Goal: Task Accomplishment & Management: Complete application form

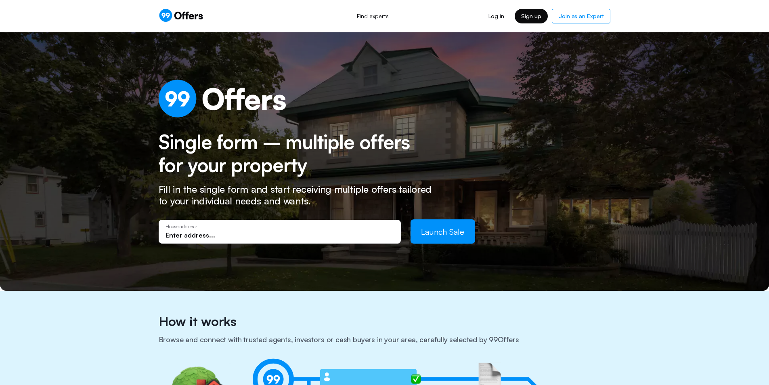
click at [528, 23] on link "Sign up" at bounding box center [531, 16] width 33 height 15
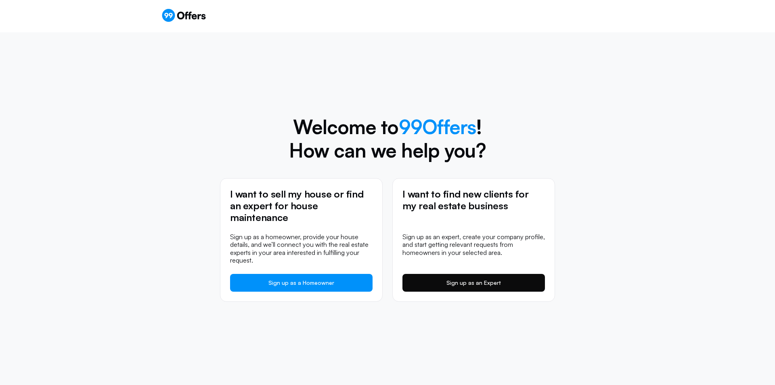
click at [437, 281] on link "Sign up as an Expert" at bounding box center [473, 283] width 142 height 18
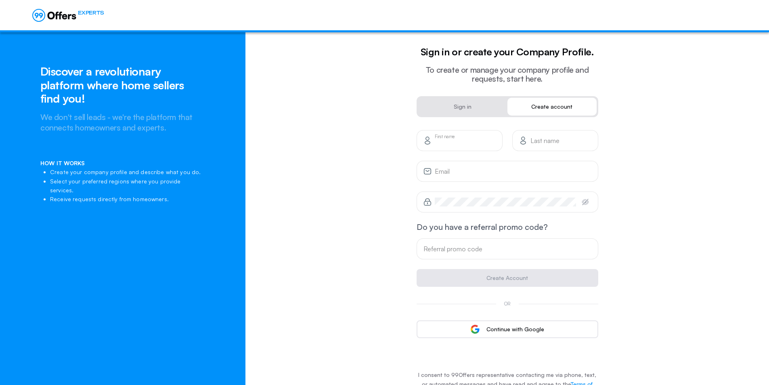
click at [479, 140] on input "text" at bounding box center [465, 143] width 61 height 9
type input "[PERSON_NAME]"
type input "[EMAIL_ADDRESS][PERSON_NAME][DOMAIN_NAME]"
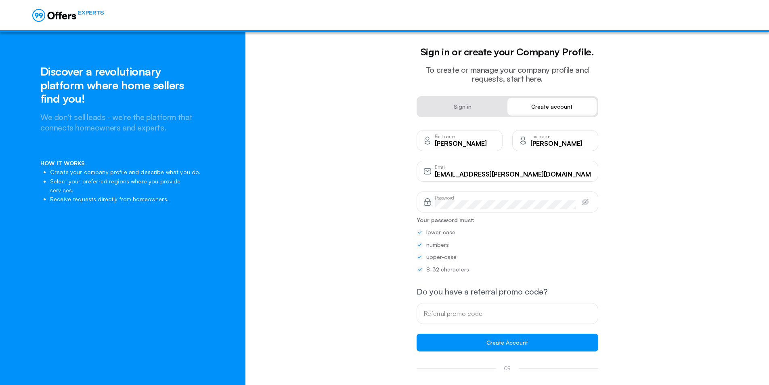
scroll to position [89, 0]
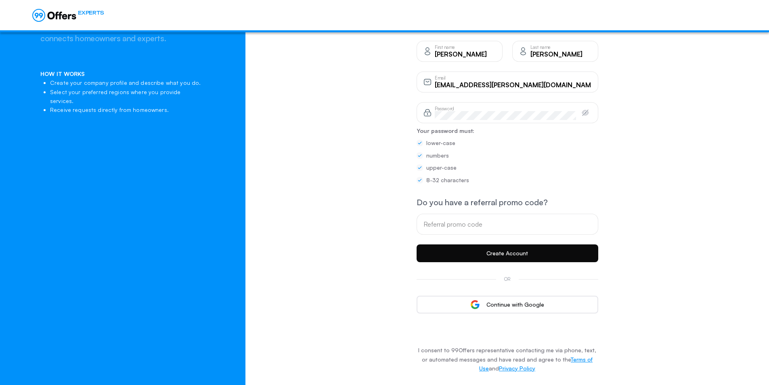
click at [508, 253] on button "Create Account" at bounding box center [508, 253] width 182 height 18
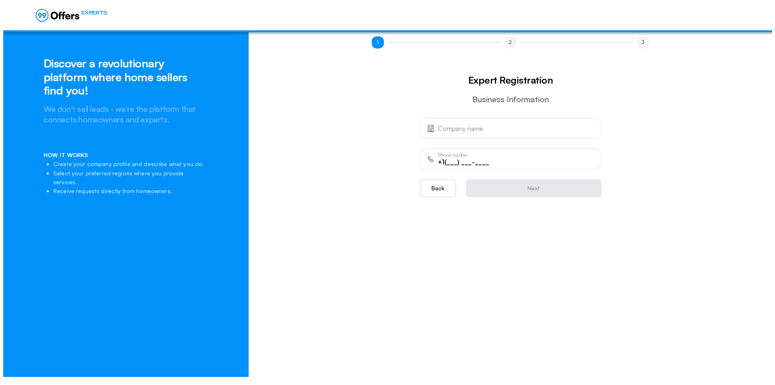
scroll to position [0, 0]
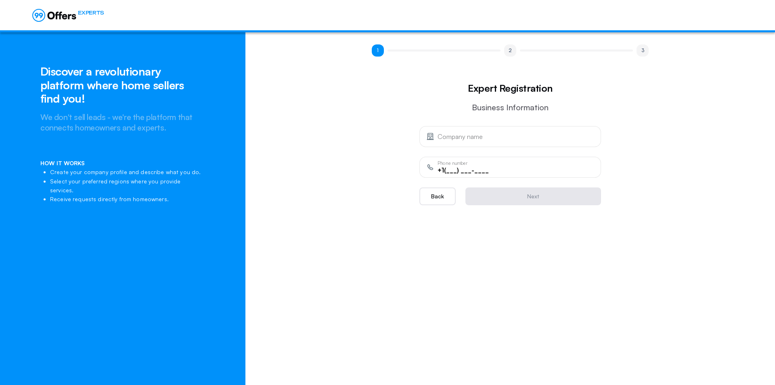
click at [459, 133] on div "Company name" at bounding box center [516, 136] width 157 height 9
type input "S3 Ventures, LLC"
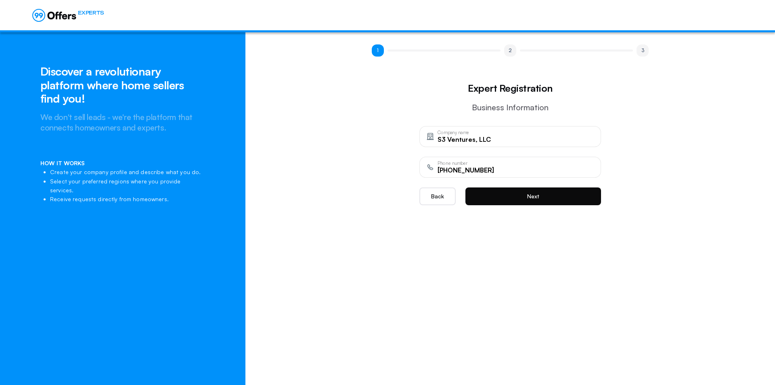
type input "[PHONE_NUMBER]"
click at [531, 204] on button "Next" at bounding box center [533, 196] width 136 height 18
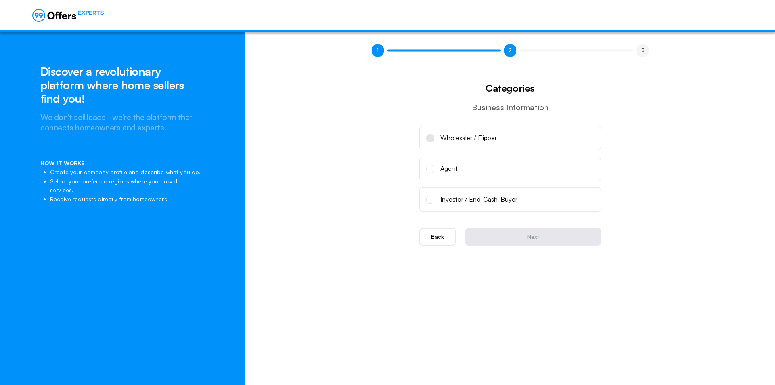
click at [494, 138] on div "Wholesaler / Flipper" at bounding box center [468, 138] width 57 height 10
click at [0, 0] on input "Wholesaler / Flipper" at bounding box center [0, 0] width 0 height 0
click at [486, 204] on div "Investor / End-Cash-Buyer" at bounding box center [478, 199] width 77 height 10
click at [0, 0] on input "Investor / End-Cash-Buyer" at bounding box center [0, 0] width 0 height 0
click at [460, 140] on div "Wholesaler / Flipper" at bounding box center [468, 138] width 57 height 10
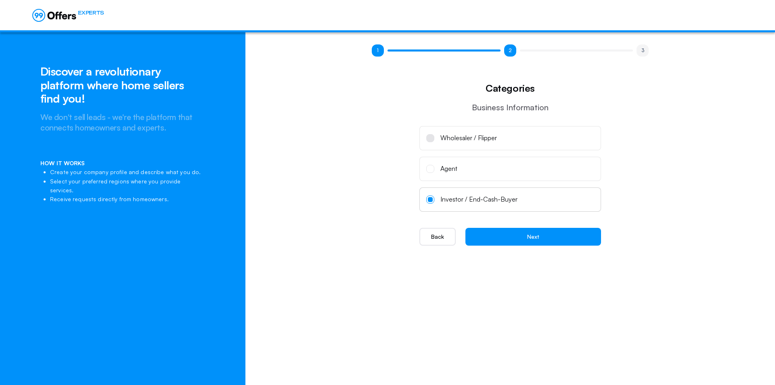
click at [0, 0] on input "Wholesaler / Flipper" at bounding box center [0, 0] width 0 height 0
click at [528, 237] on button "Next" at bounding box center [533, 237] width 136 height 18
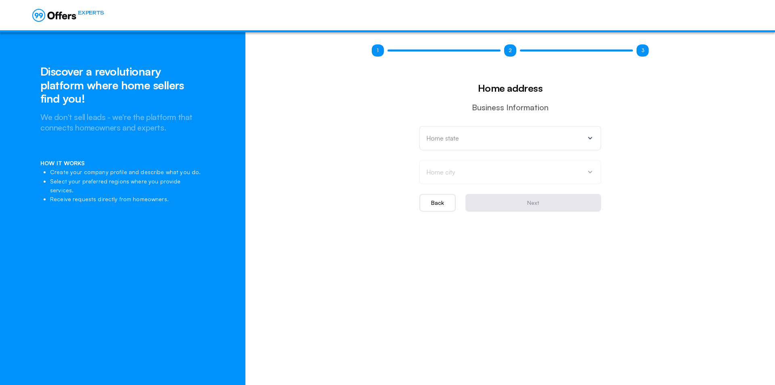
click at [553, 147] on div "Home state" at bounding box center [510, 138] width 182 height 24
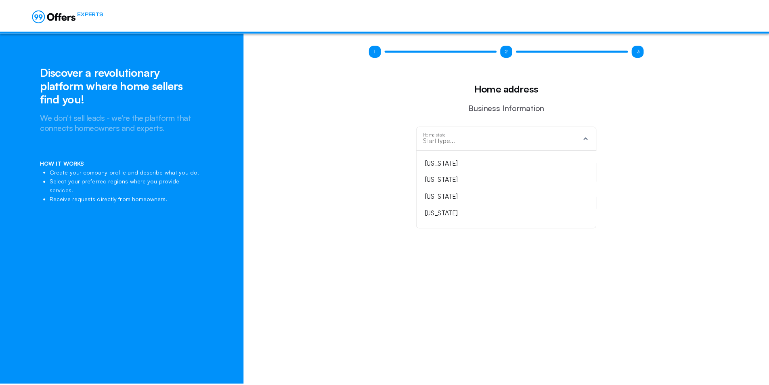
scroll to position [305, 0]
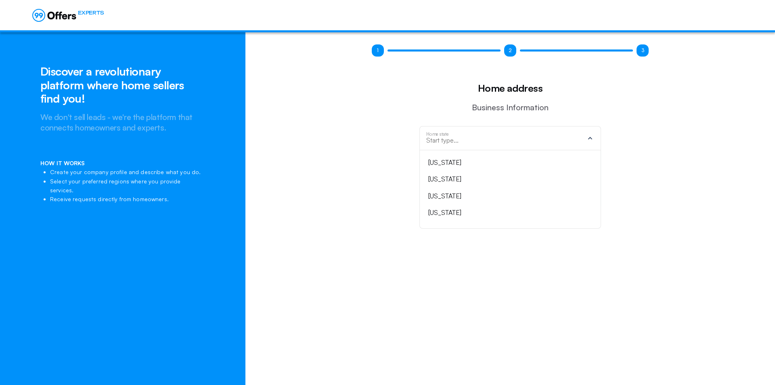
click at [484, 165] on div "[US_STATE]" at bounding box center [505, 162] width 154 height 10
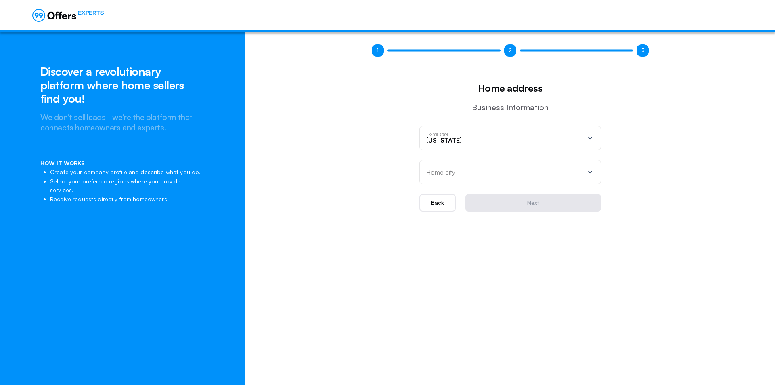
drag, startPoint x: 466, startPoint y: 172, endPoint x: 484, endPoint y: 165, distance: 18.8
click at [484, 165] on div "Home city" at bounding box center [510, 172] width 182 height 24
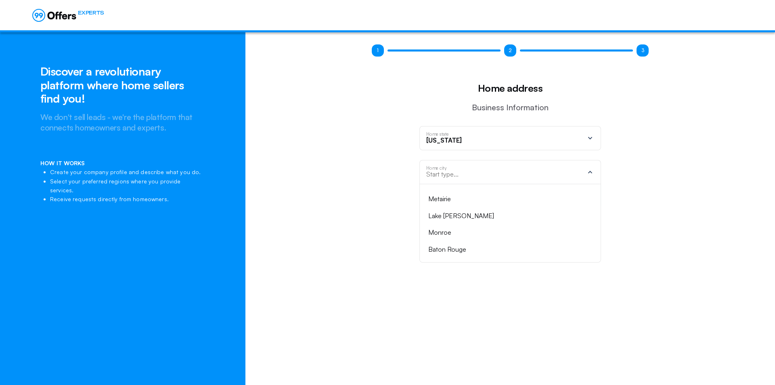
click at [446, 253] on div "Baton Rouge" at bounding box center [505, 249] width 154 height 10
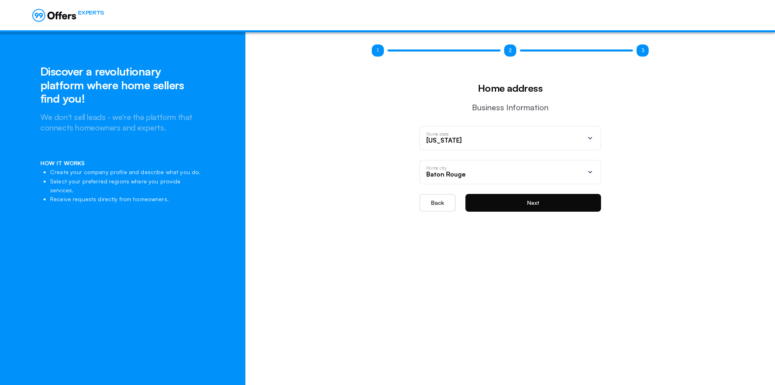
click at [501, 208] on button "Next" at bounding box center [533, 203] width 136 height 18
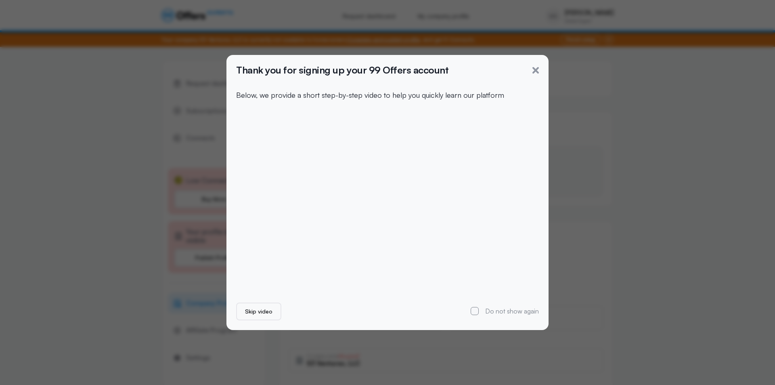
click at [423, 324] on div "Thank you for signing up your 99 Offers account Below, we provide a short step-…" at bounding box center [387, 192] width 322 height 274
click at [536, 67] on icon "button" at bounding box center [535, 70] width 6 height 6
